Goal: Task Accomplishment & Management: Use online tool/utility

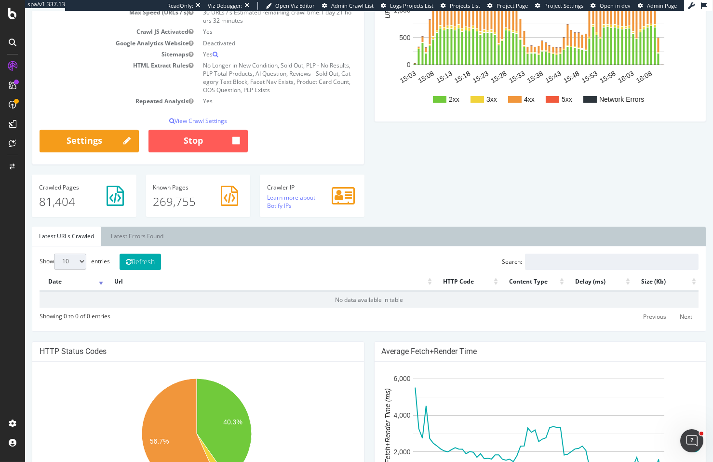
scroll to position [191, 0]
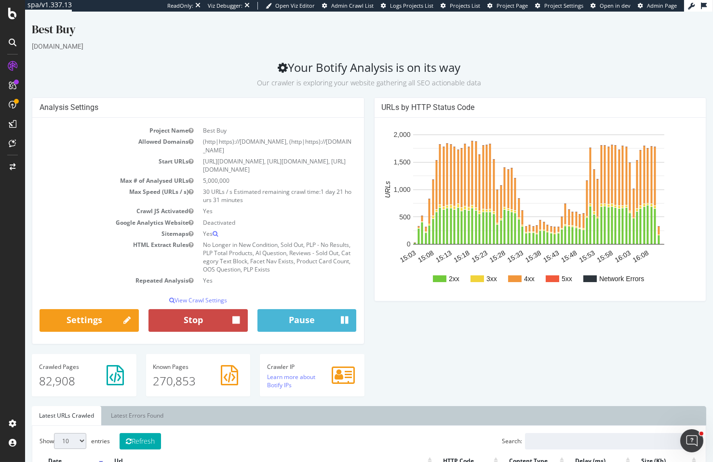
click at [205, 320] on button "Stop" at bounding box center [198, 320] width 99 height 23
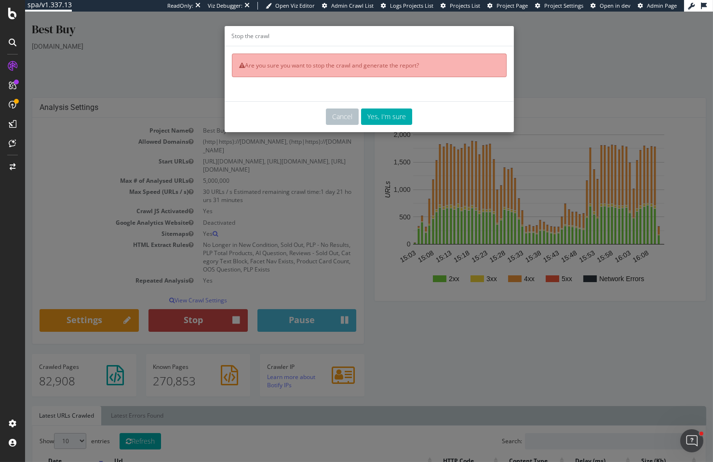
click at [205, 320] on div "Stop the crawl Are you sure you want to stop the crawl and generate the report?…" at bounding box center [369, 237] width 688 height 450
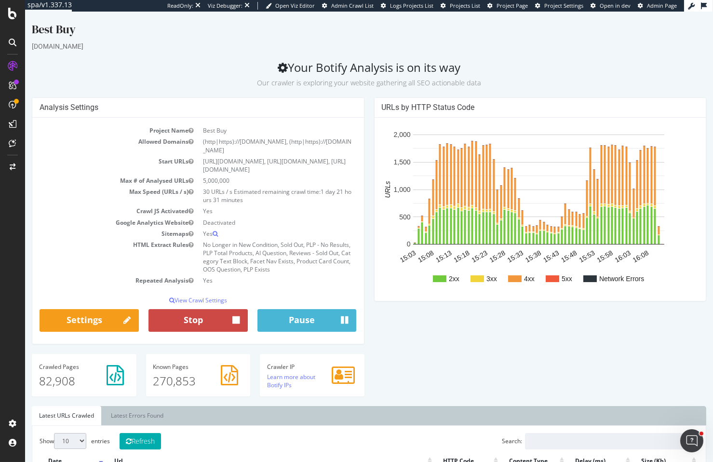
click at [233, 316] on icon "button" at bounding box center [235, 320] width 7 height 13
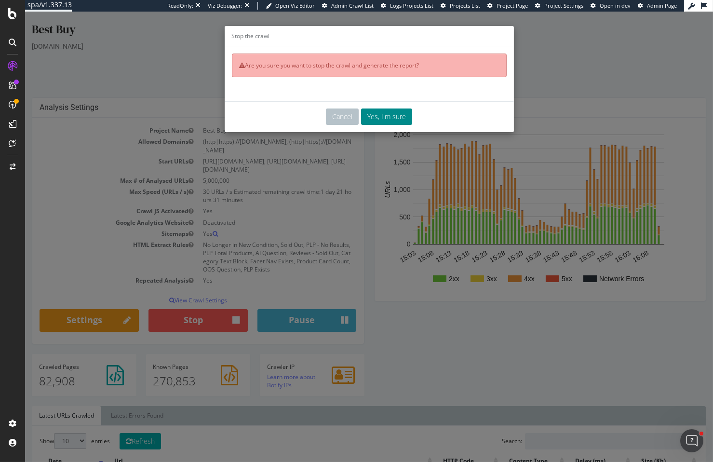
click at [385, 117] on button "Yes, I'm sure" at bounding box center [386, 117] width 51 height 16
